Goal: Check status: Check status

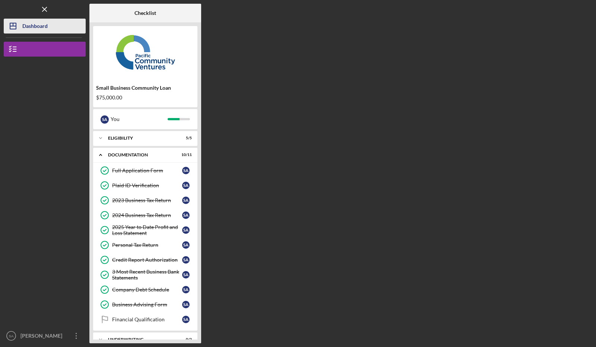
click at [20, 23] on icon "Icon/Dashboard" at bounding box center [13, 26] width 19 height 19
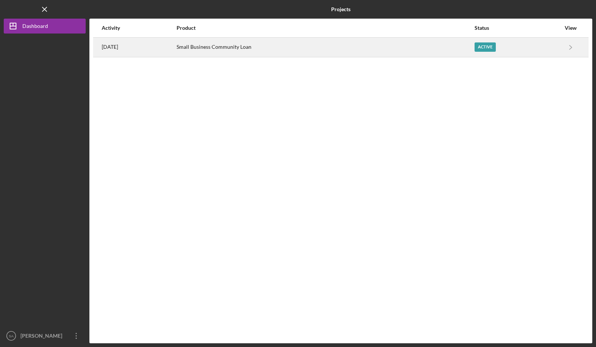
click at [296, 51] on div "Small Business Community Loan" at bounding box center [325, 47] width 297 height 19
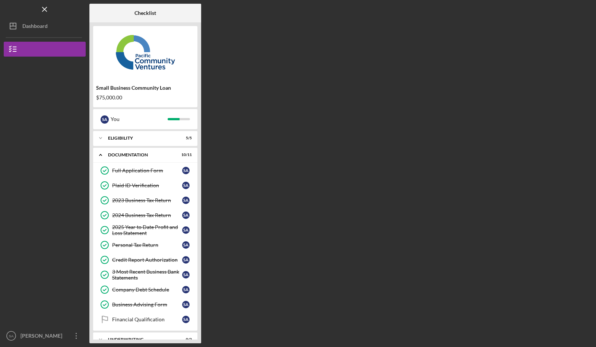
click at [332, 14] on div "Checklist Small Business Community Loan $75,000.00 S A You Icon/Expander Eligib…" at bounding box center [340, 174] width 503 height 340
